Goal: Find specific page/section: Find specific page/section

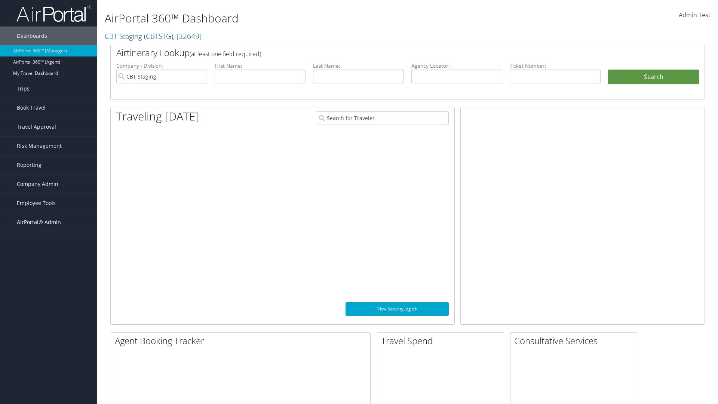
click at [49, 222] on span "AirPortal® Admin" at bounding box center [39, 222] width 44 height 19
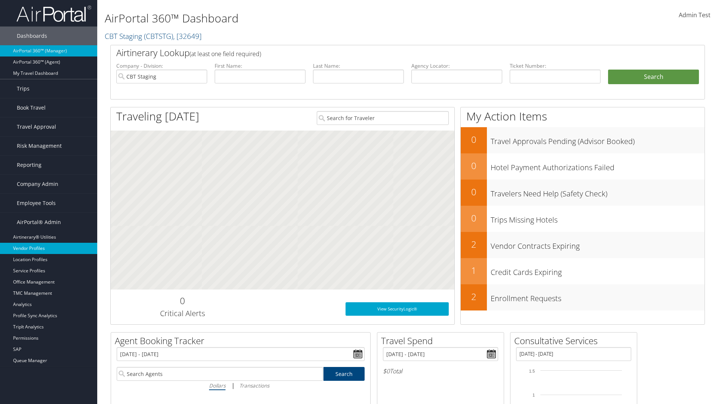
click at [49, 248] on link "Vendor Profiles" at bounding box center [48, 248] width 97 height 11
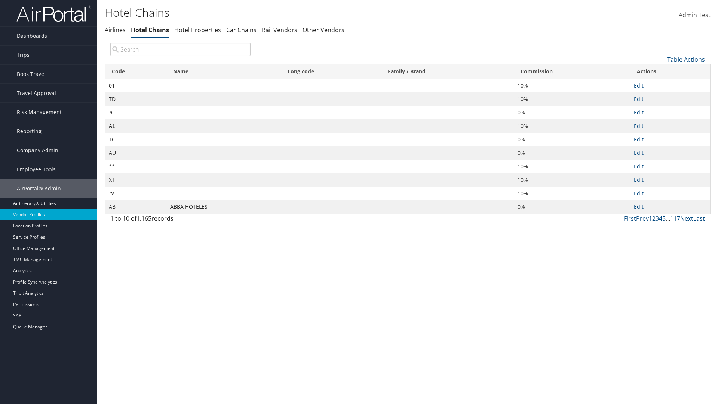
click at [572, 71] on th "Commission" at bounding box center [572, 71] width 116 height 15
click at [224, 71] on th "Name" at bounding box center [223, 71] width 114 height 15
click at [686, 59] on link "Table Actions" at bounding box center [686, 59] width 38 height 8
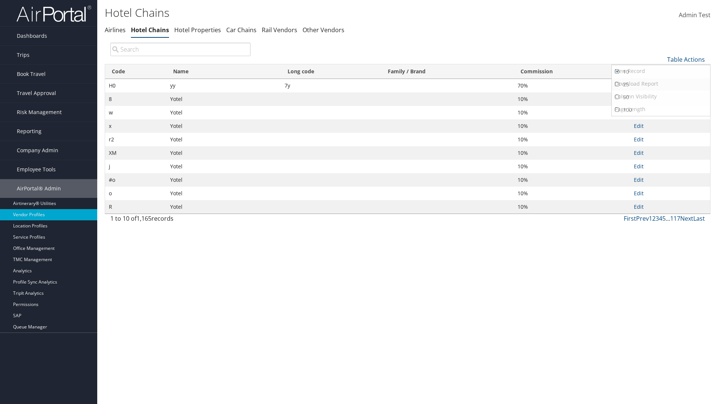
click at [661, 84] on link "25" at bounding box center [661, 84] width 98 height 13
